Goal: Task Accomplishment & Management: Manage account settings

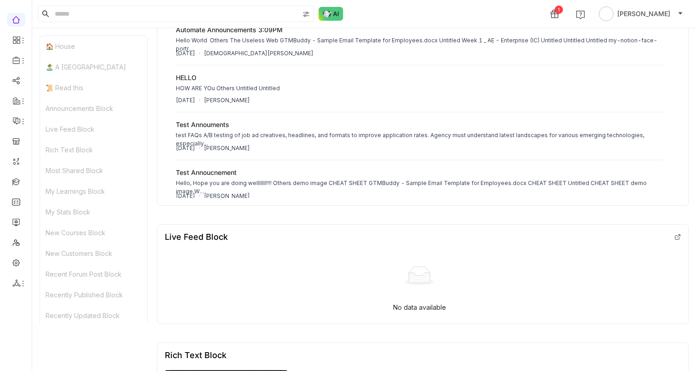
scroll to position [608, 0]
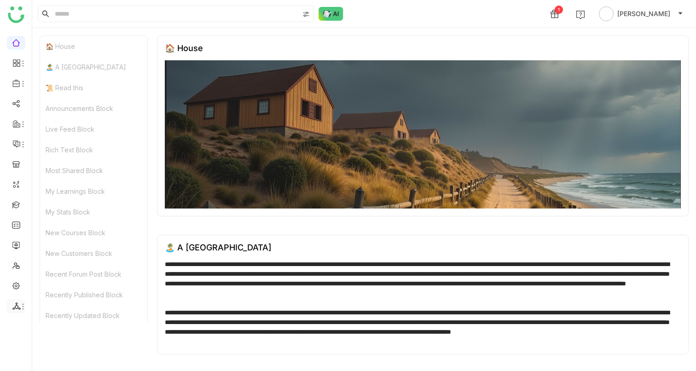
click at [17, 303] on icon at bounding box center [16, 306] width 8 height 8
click at [38, 289] on link "List" at bounding box center [66, 292] width 64 height 6
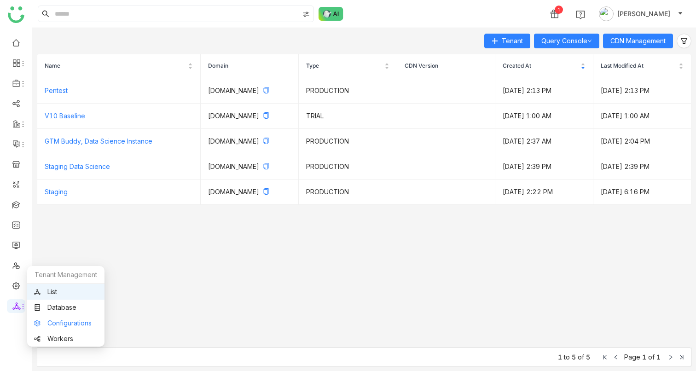
click at [58, 320] on link "Configurations" at bounding box center [66, 323] width 64 height 6
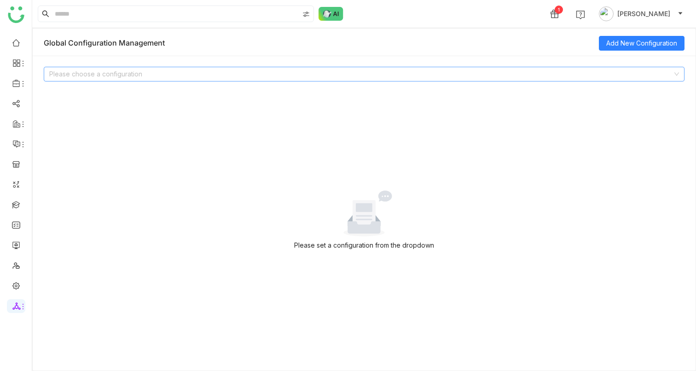
click at [244, 78] on input at bounding box center [360, 74] width 623 height 14
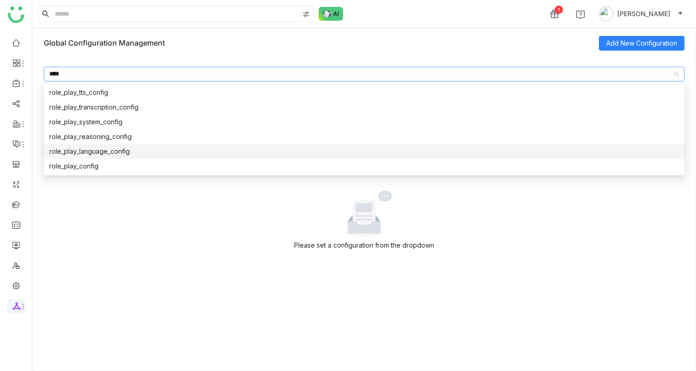
type input "****"
click at [122, 151] on div "role_play_language_config" at bounding box center [364, 151] width 630 height 10
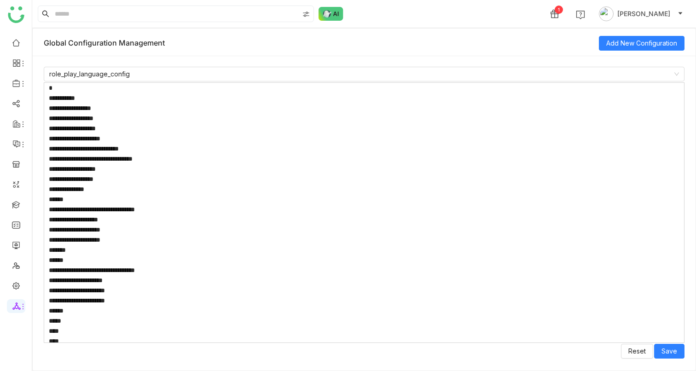
click at [139, 188] on textarea at bounding box center [364, 212] width 641 height 261
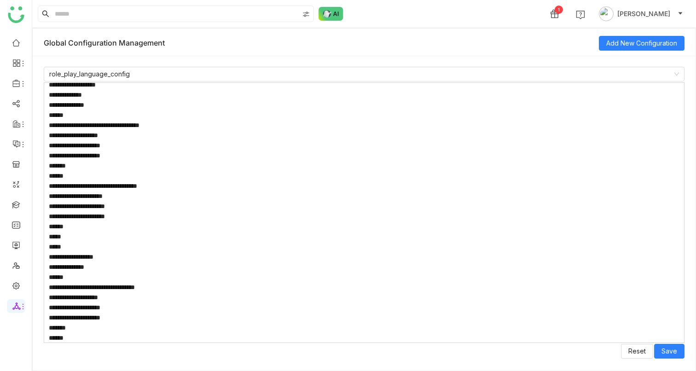
scroll to position [802, 0]
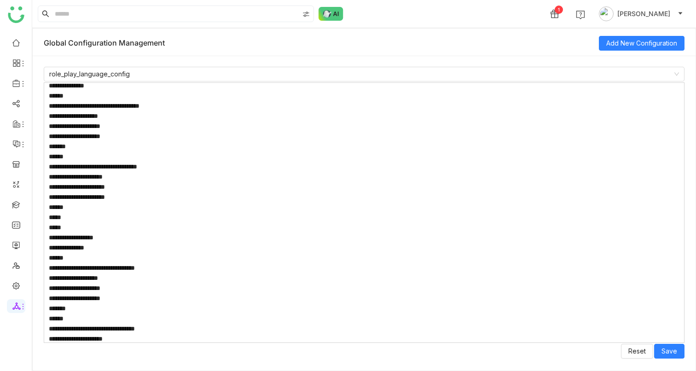
click at [139, 188] on textarea at bounding box center [364, 212] width 641 height 261
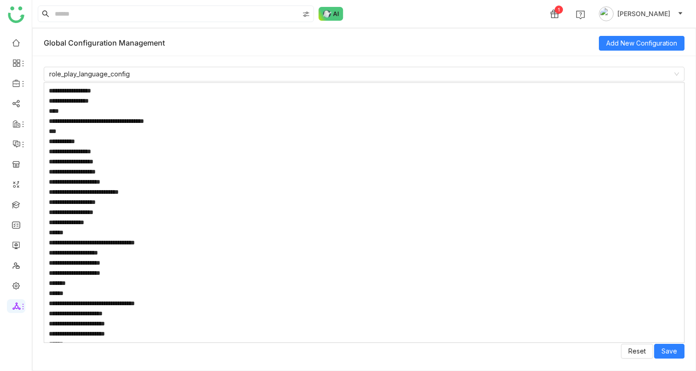
scroll to position [0, 0]
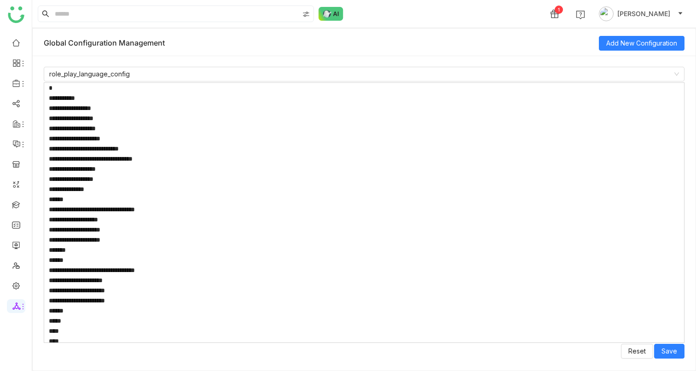
click at [156, 205] on textarea at bounding box center [364, 212] width 641 height 261
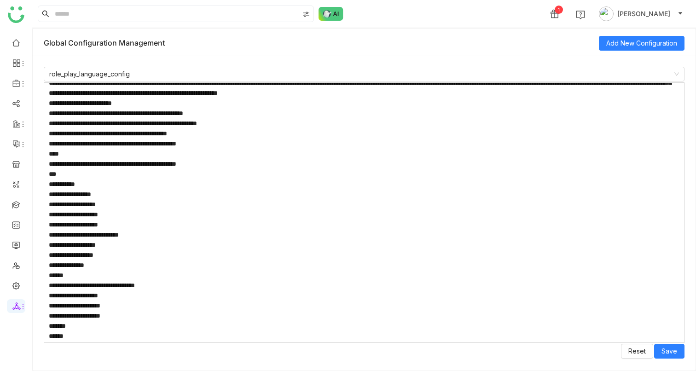
scroll to position [1732, 0]
